Goal: Transaction & Acquisition: Subscribe to service/newsletter

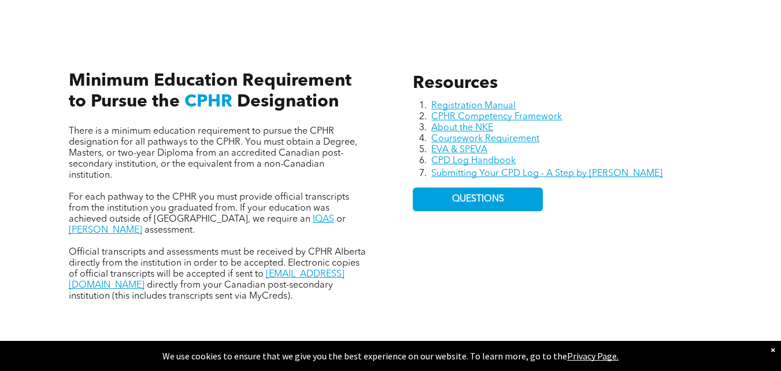
scroll to position [363, 0]
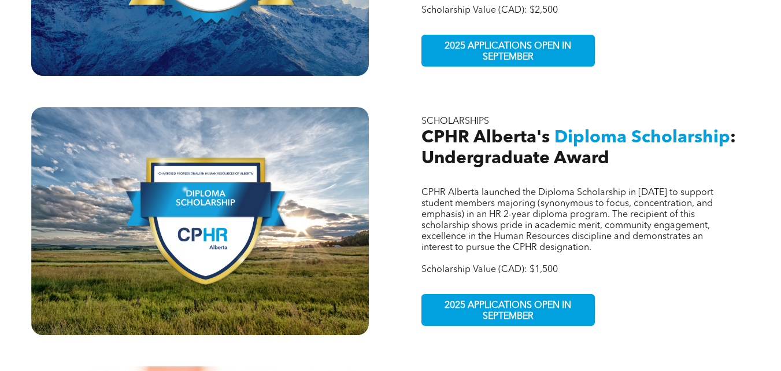
scroll to position [552, 0]
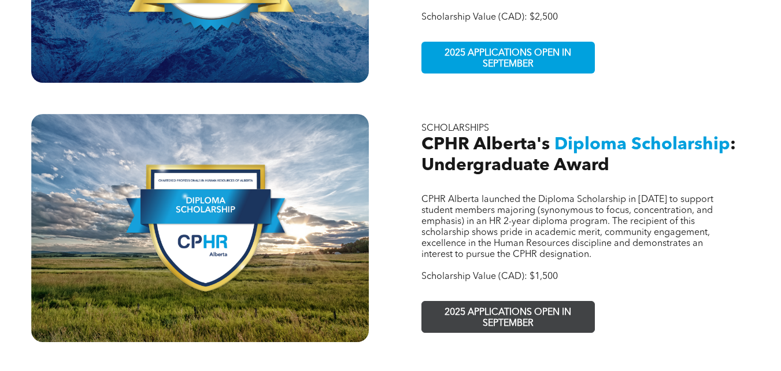
click at [503, 301] on span "2025 APPLICATIONS OPEN IN SEPTEMBER" at bounding box center [508, 318] width 169 height 34
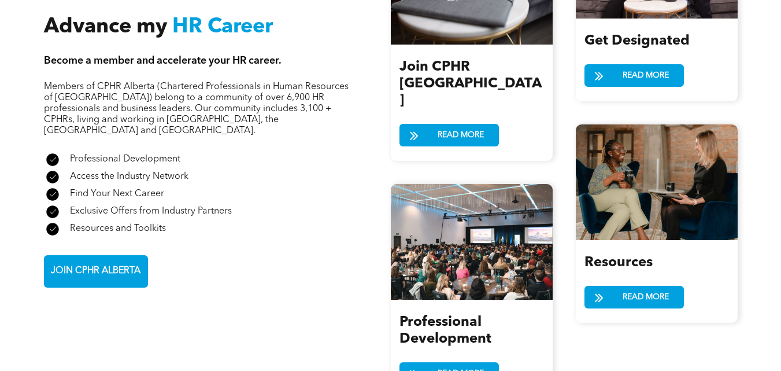
scroll to position [1431, 0]
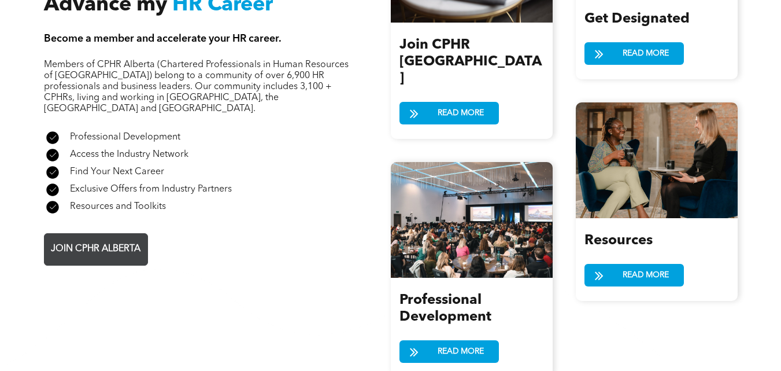
click at [76, 238] on span "JOIN CPHR ALBERTA" at bounding box center [96, 249] width 98 height 23
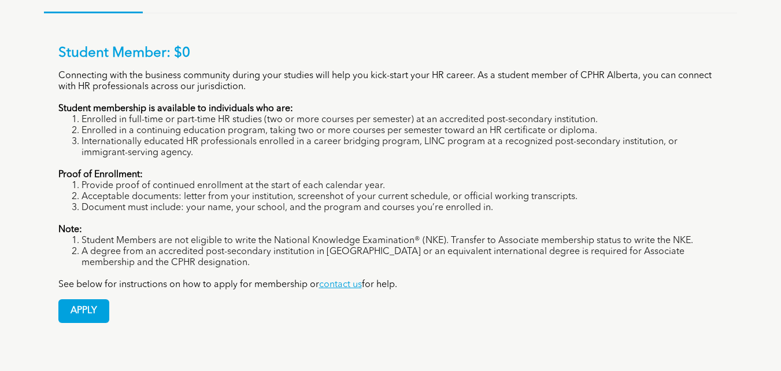
scroll to position [884, 0]
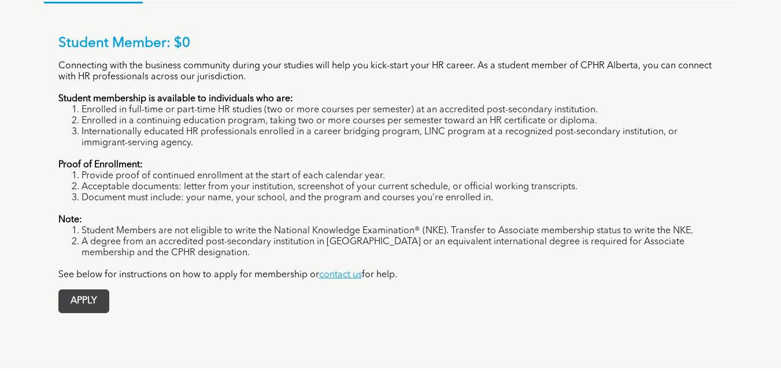
click at [82, 290] on span "APPLY" at bounding box center [84, 301] width 50 height 23
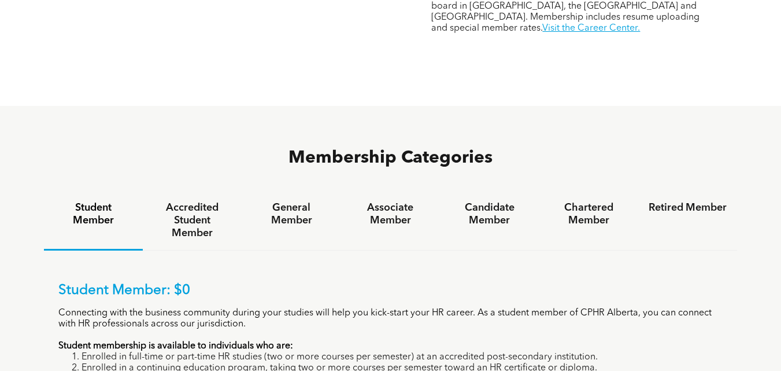
scroll to position [706, 0]
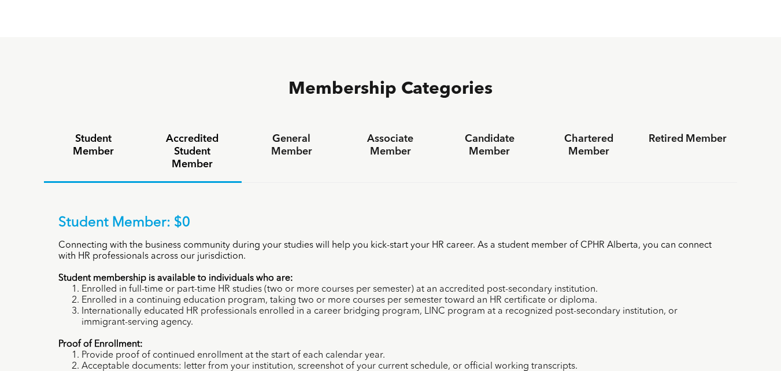
click at [197, 132] on h4 "Accredited Student Member" at bounding box center [192, 151] width 78 height 38
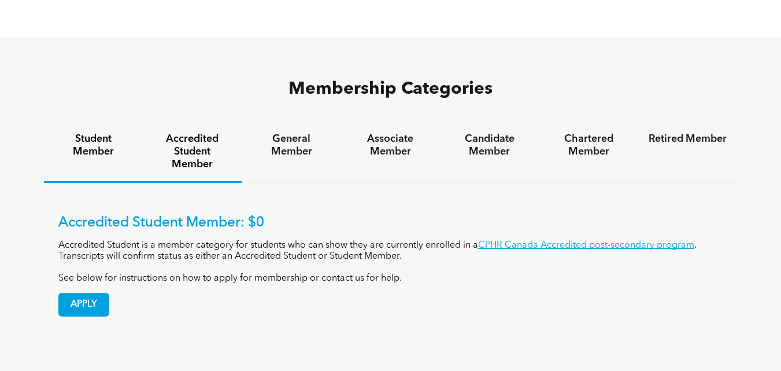
click at [102, 132] on h4 "Student Member" at bounding box center [93, 144] width 78 height 25
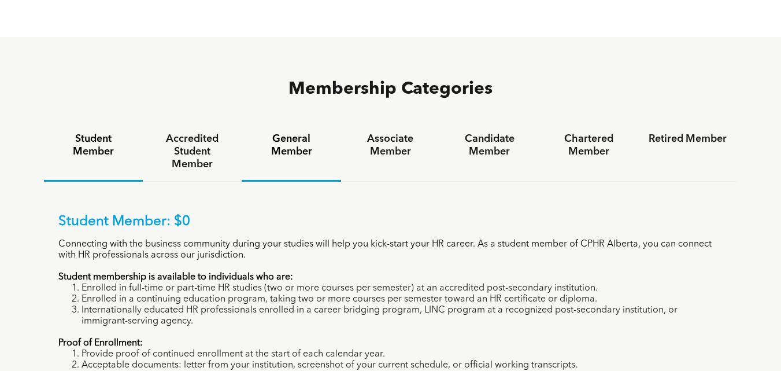
click at [280, 132] on h4 "General Member" at bounding box center [291, 144] width 78 height 25
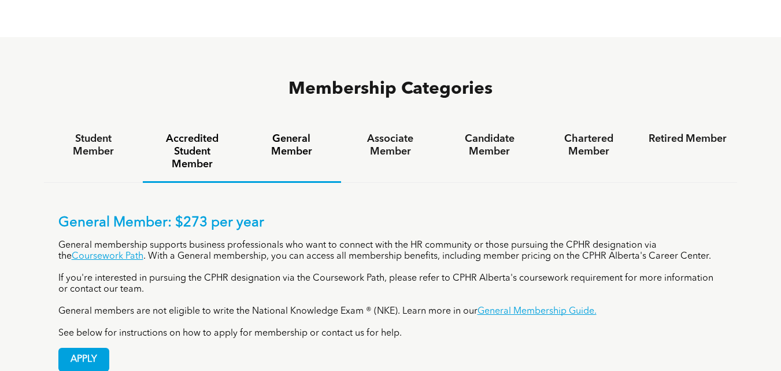
click at [201, 132] on h4 "Accredited Student Member" at bounding box center [192, 151] width 78 height 38
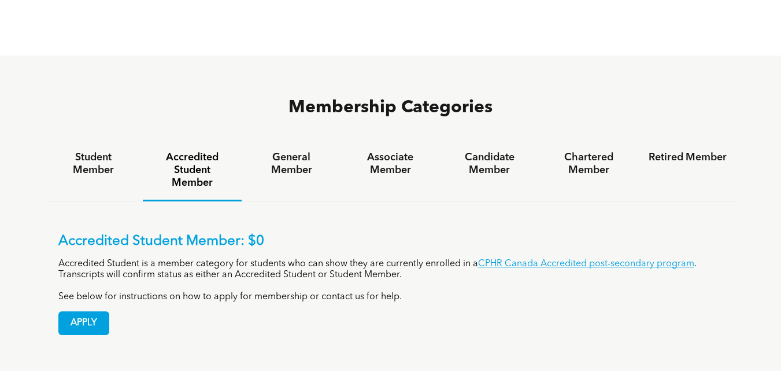
scroll to position [678, 0]
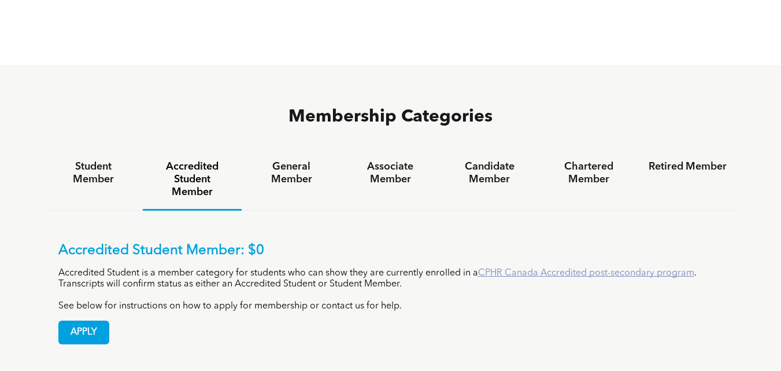
click at [530, 268] on link "CPHR Canada Accredited post-secondary program" at bounding box center [586, 272] width 216 height 9
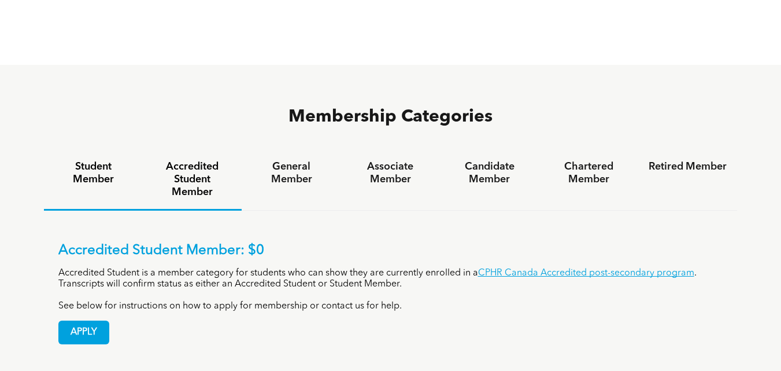
click at [97, 160] on h4 "Student Member" at bounding box center [93, 172] width 78 height 25
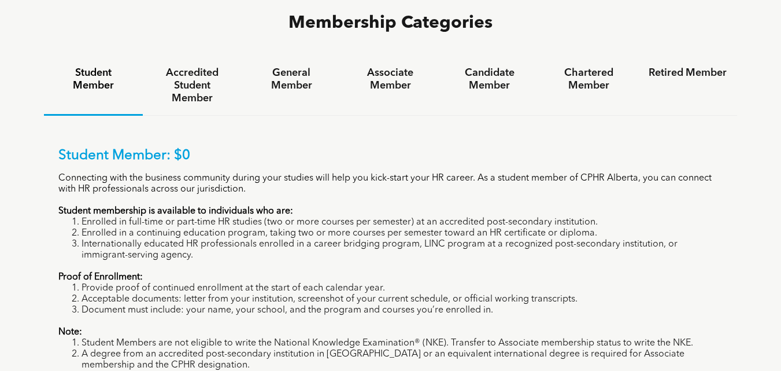
scroll to position [787, 0]
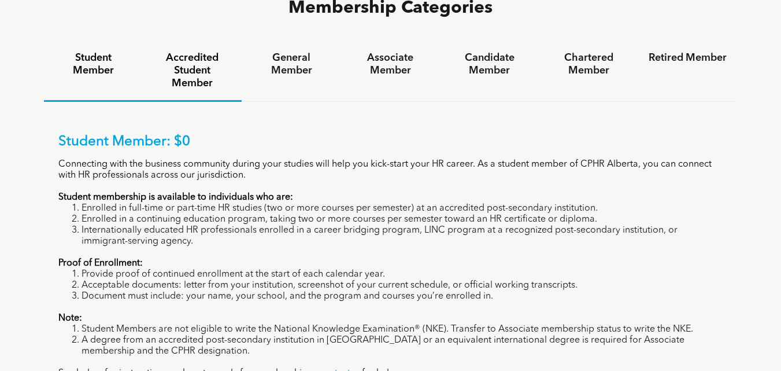
click at [191, 51] on h4 "Accredited Student Member" at bounding box center [192, 70] width 78 height 38
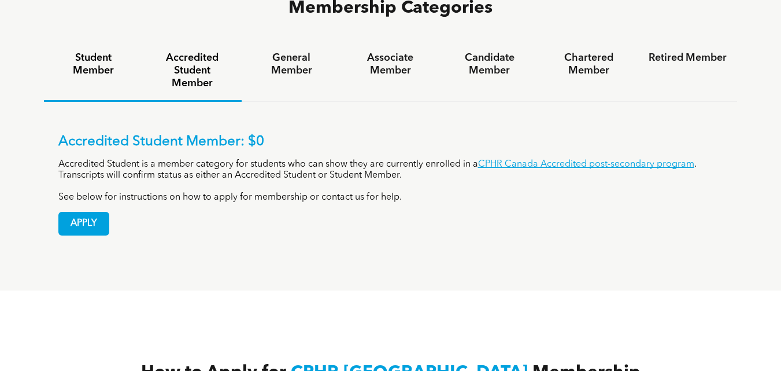
click at [114, 51] on h4 "Student Member" at bounding box center [93, 63] width 78 height 25
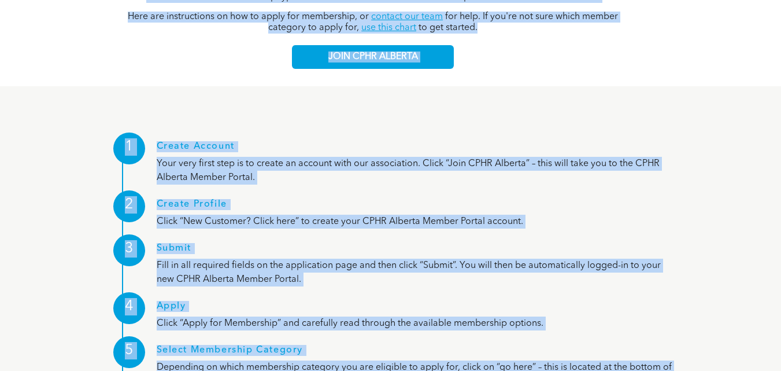
scroll to position [1376, 0]
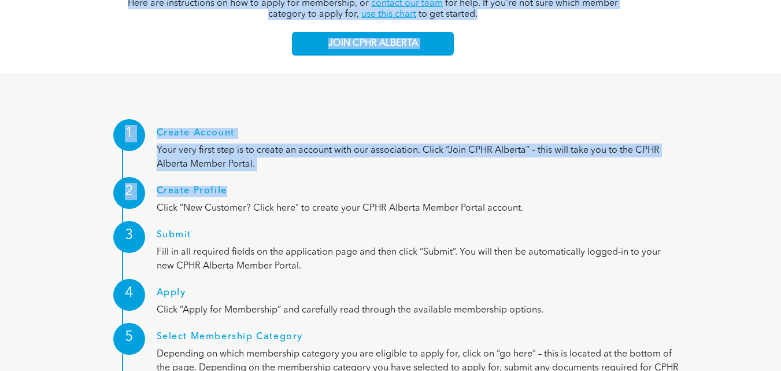
drag, startPoint x: 58, startPoint y: 82, endPoint x: 273, endPoint y: 125, distance: 218.8
click at [273, 125] on div "Join CPHR Alberta Our community includes over 3,300 Chartered Professionals in …" at bounding box center [390, 39] width 781 height 2808
click at [342, 104] on div "1 Create Account Your very first step is to create an account with our associat…" at bounding box center [391, 373] width 694 height 539
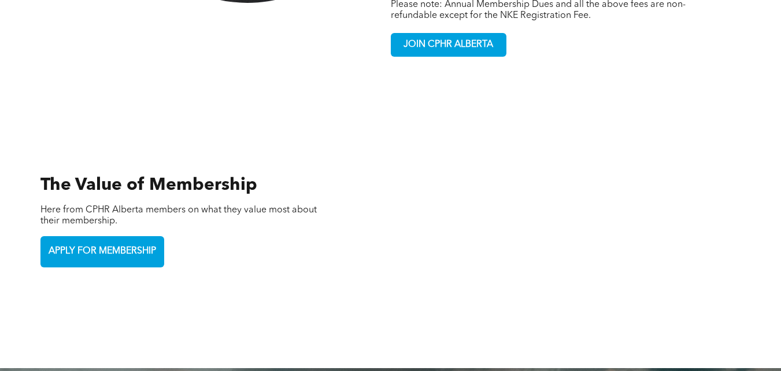
scroll to position [2462, 0]
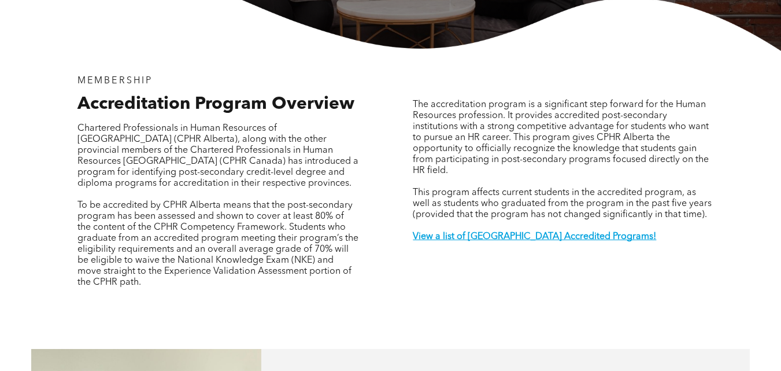
scroll to position [338, 0]
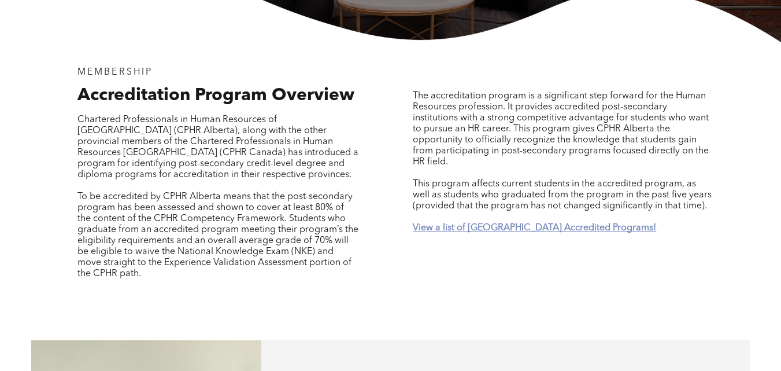
click at [484, 223] on strong "View a list of [GEOGRAPHIC_DATA] Accredited Programs!" at bounding box center [534, 227] width 243 height 9
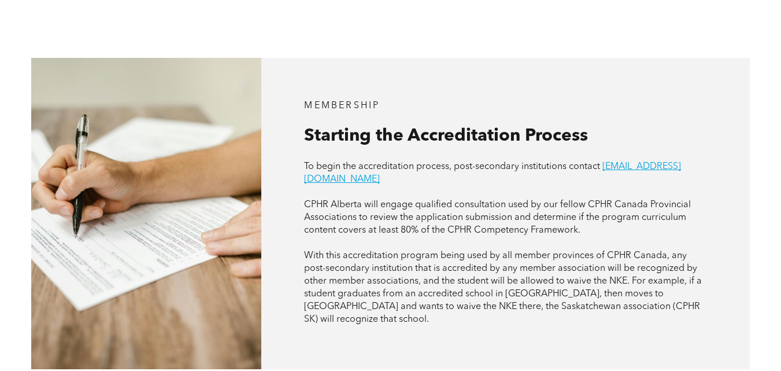
scroll to position [594, 0]
